Goal: Navigation & Orientation: Find specific page/section

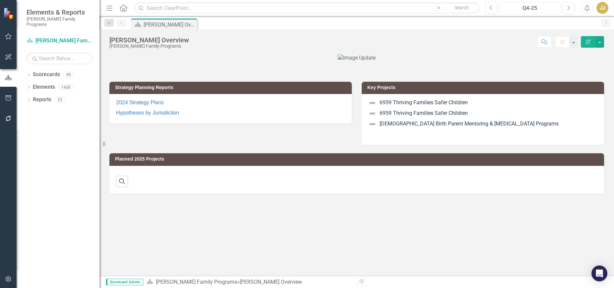
click at [530, 10] on div "Q4-25" at bounding box center [529, 8] width 57 height 8
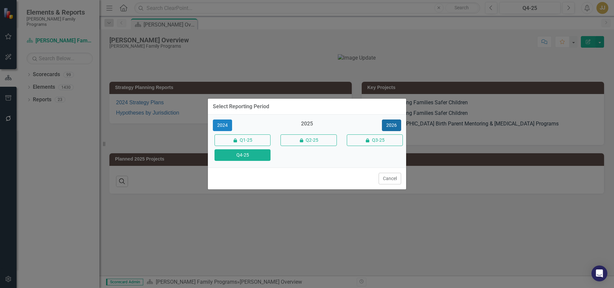
click at [389, 123] on button "2026" at bounding box center [391, 126] width 19 height 12
click at [225, 158] on button "Q4-26" at bounding box center [242, 155] width 56 height 12
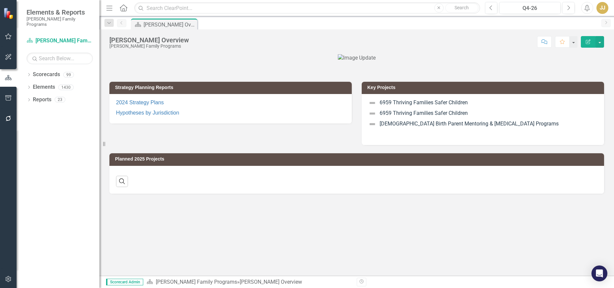
click at [31, 74] on icon "Dropdown" at bounding box center [29, 76] width 5 height 4
click at [35, 85] on icon "Dropdown" at bounding box center [32, 87] width 5 height 4
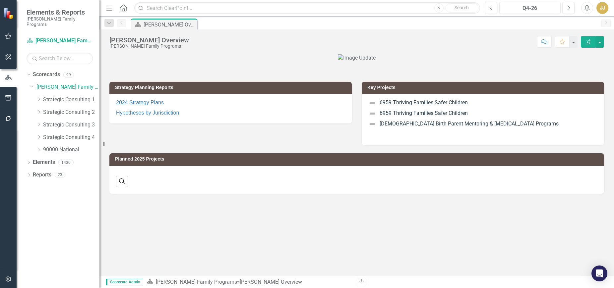
click at [38, 148] on icon "Dropdown" at bounding box center [38, 150] width 5 height 4
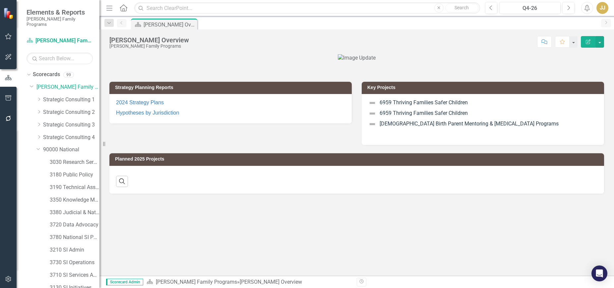
scroll to position [27, 0]
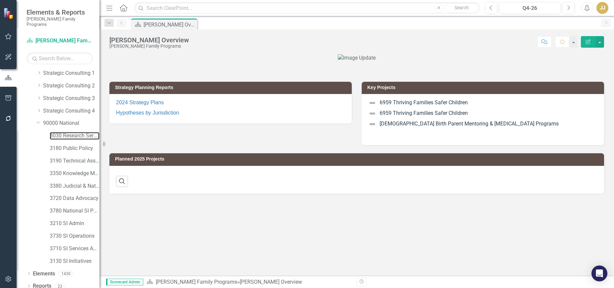
click at [73, 132] on link "3030 Research Services" at bounding box center [75, 136] width 50 height 8
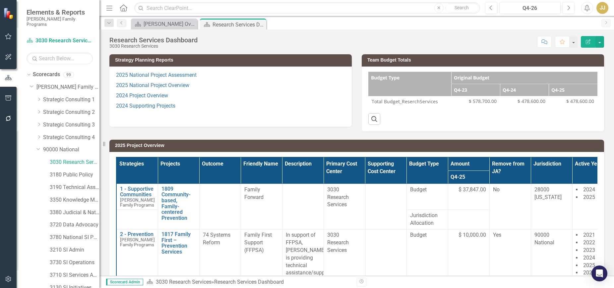
click at [40, 97] on icon "Dropdown" at bounding box center [38, 99] width 5 height 4
click at [69, 98] on div "Dropdown Strategic Consulting 1" at bounding box center [67, 99] width 63 height 11
click at [74, 96] on link "Strategic Consulting 1" at bounding box center [71, 100] width 56 height 8
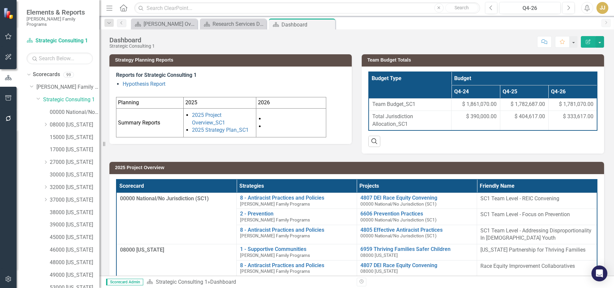
click at [45, 198] on icon "Dropdown" at bounding box center [45, 200] width 5 height 4
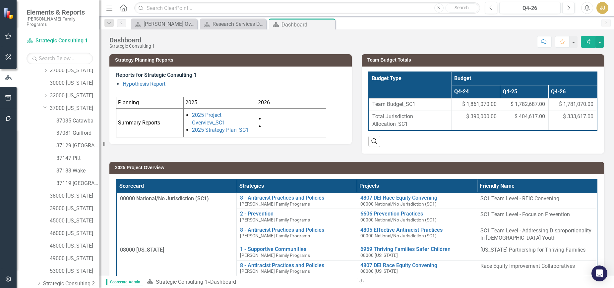
scroll to position [99, 0]
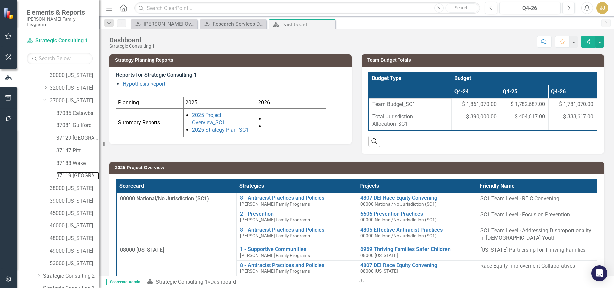
click at [82, 172] on link "37119 [GEOGRAPHIC_DATA]" at bounding box center [77, 176] width 43 height 8
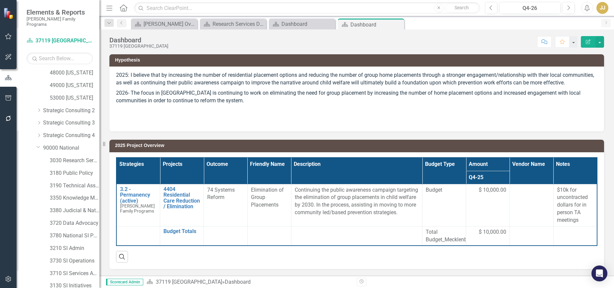
scroll to position [290, 0]
click at [30, 285] on icon "Dropdown" at bounding box center [29, 287] width 5 height 4
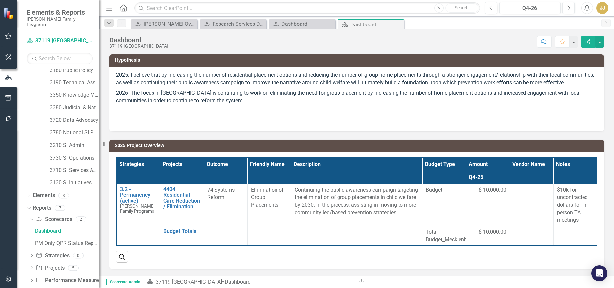
scroll to position [372, 0]
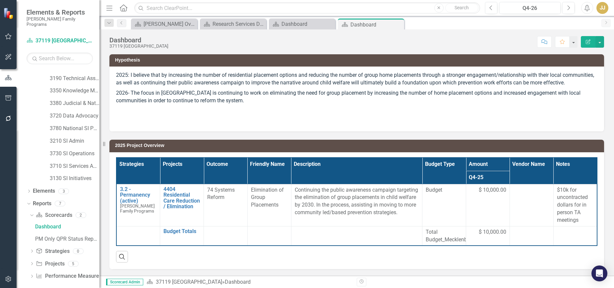
click at [31, 263] on icon "Dropdown" at bounding box center [31, 265] width 5 height 4
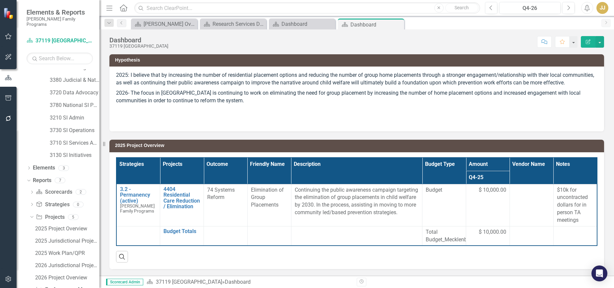
scroll to position [409, 0]
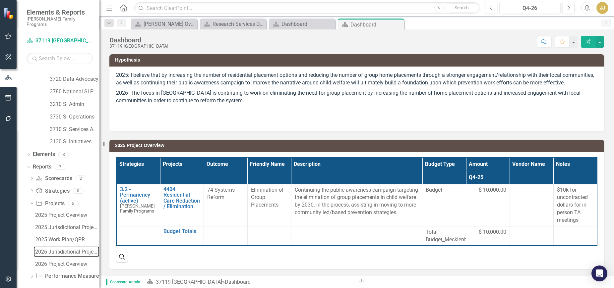
click at [59, 249] on div "2026 Jurisdictional Projects Assessment" at bounding box center [67, 252] width 64 height 6
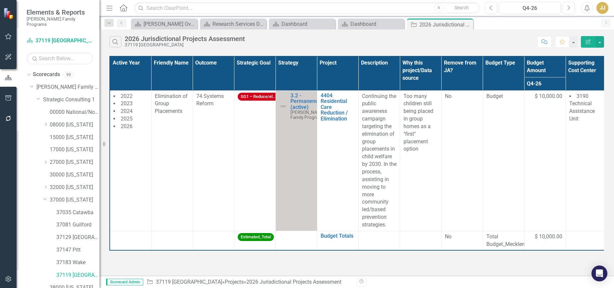
click at [45, 160] on icon "Dropdown" at bounding box center [45, 162] width 5 height 4
click at [45, 123] on icon "Dropdown" at bounding box center [45, 125] width 5 height 4
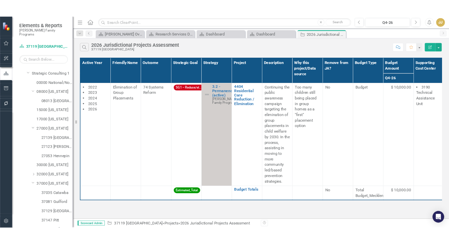
scroll to position [34, 0]
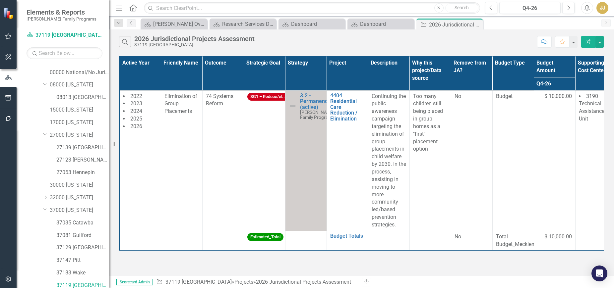
drag, startPoint x: 105, startPoint y: 144, endPoint x: 109, endPoint y: 147, distance: 4.9
click at [109, 147] on div "Resize" at bounding box center [111, 144] width 5 height 288
